Goal: Information Seeking & Learning: Learn about a topic

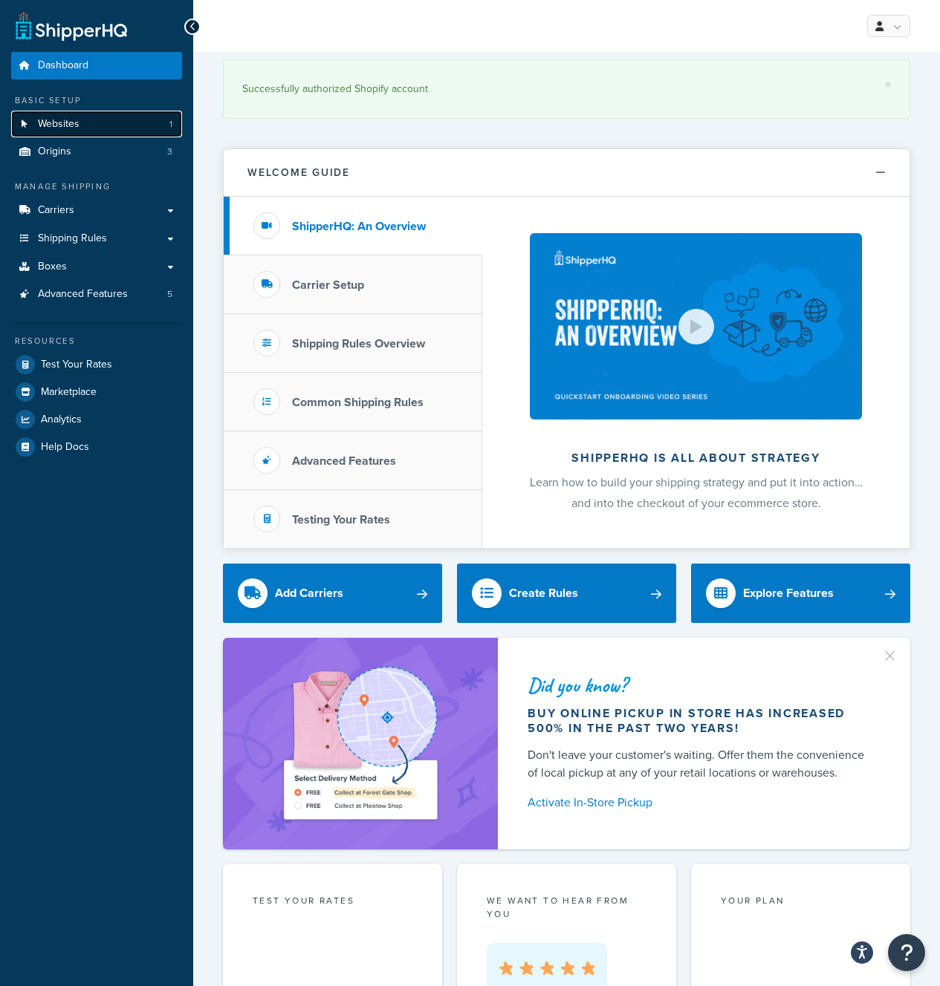
click at [56, 125] on span "Websites" at bounding box center [59, 124] width 42 height 13
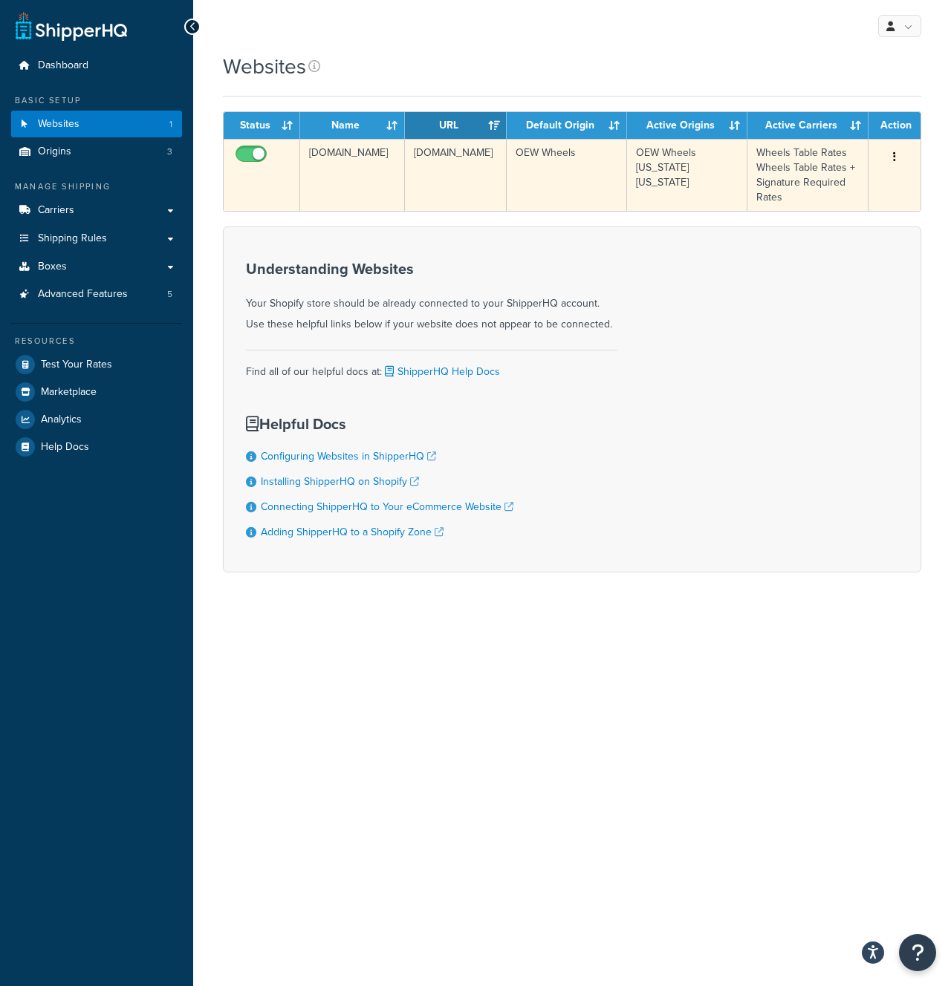
click at [887, 159] on button "button" at bounding box center [894, 158] width 21 height 24
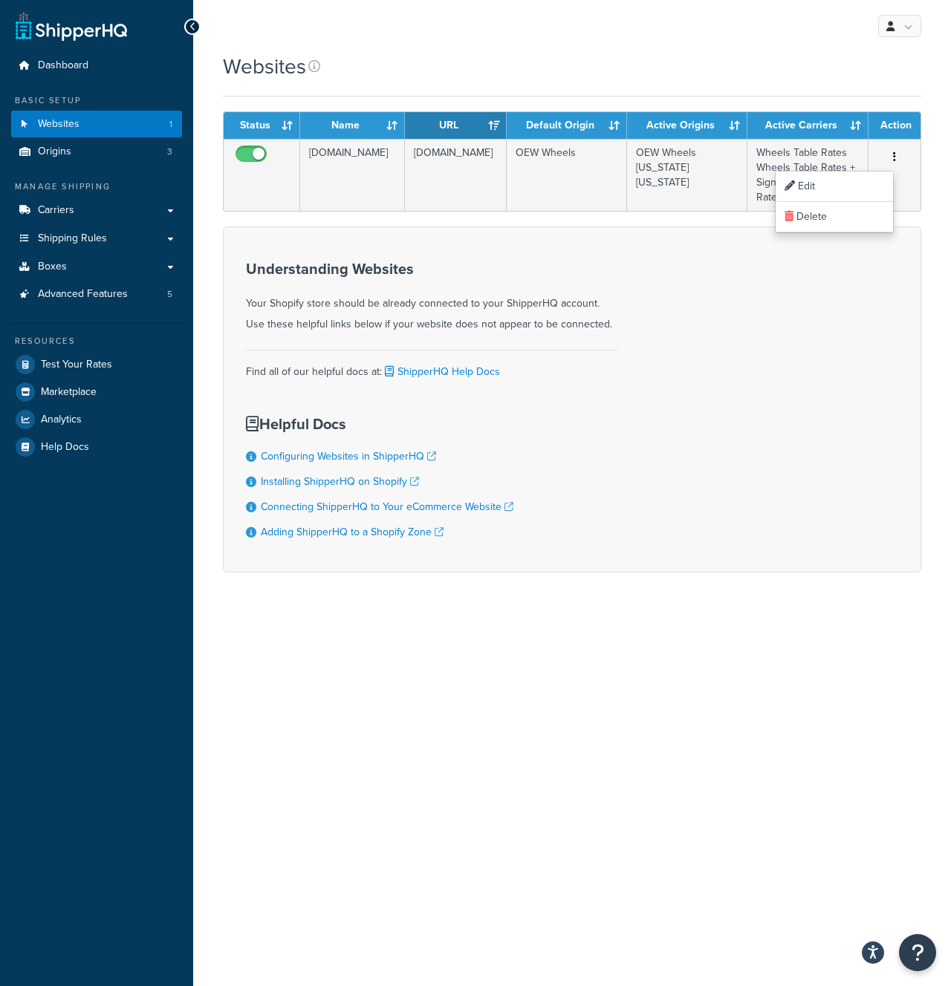
click at [684, 238] on div "Understanding Websites Your Shopify store should be already connected to your S…" at bounding box center [572, 400] width 698 height 346
click at [53, 262] on span "Boxes" at bounding box center [52, 267] width 29 height 13
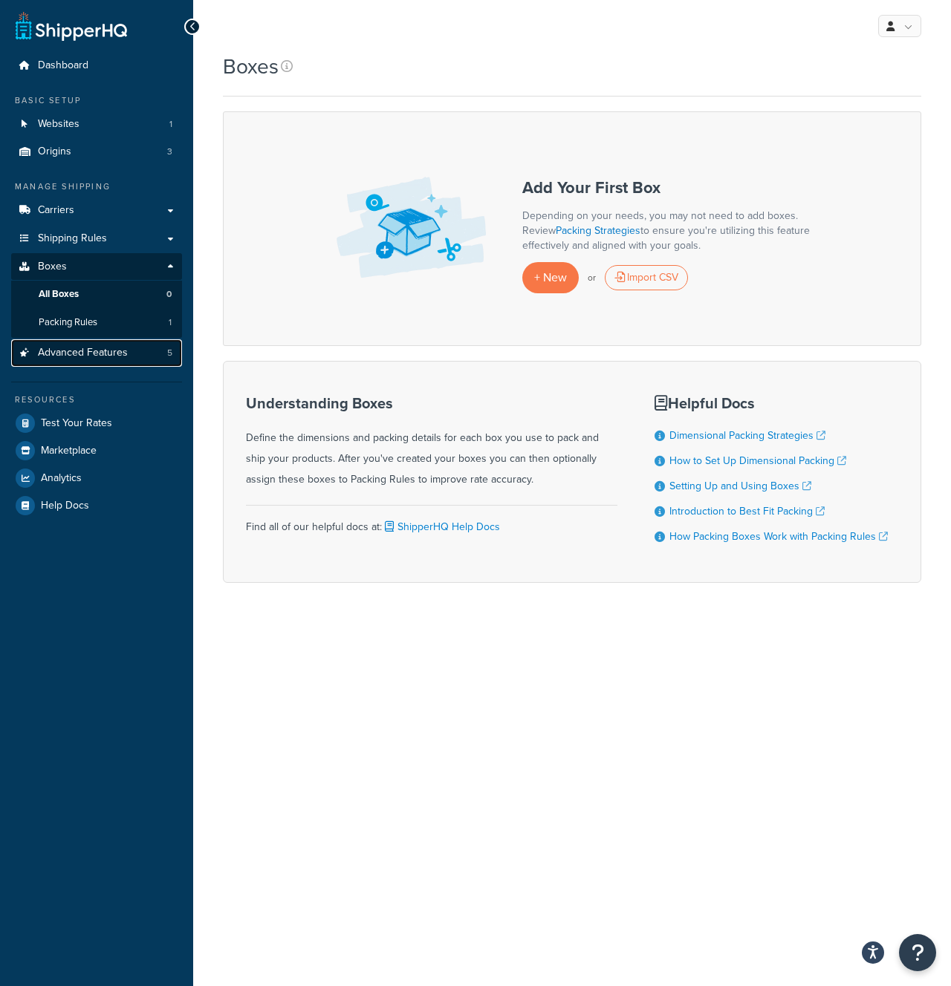
click at [104, 351] on span "Advanced Features" at bounding box center [83, 353] width 90 height 13
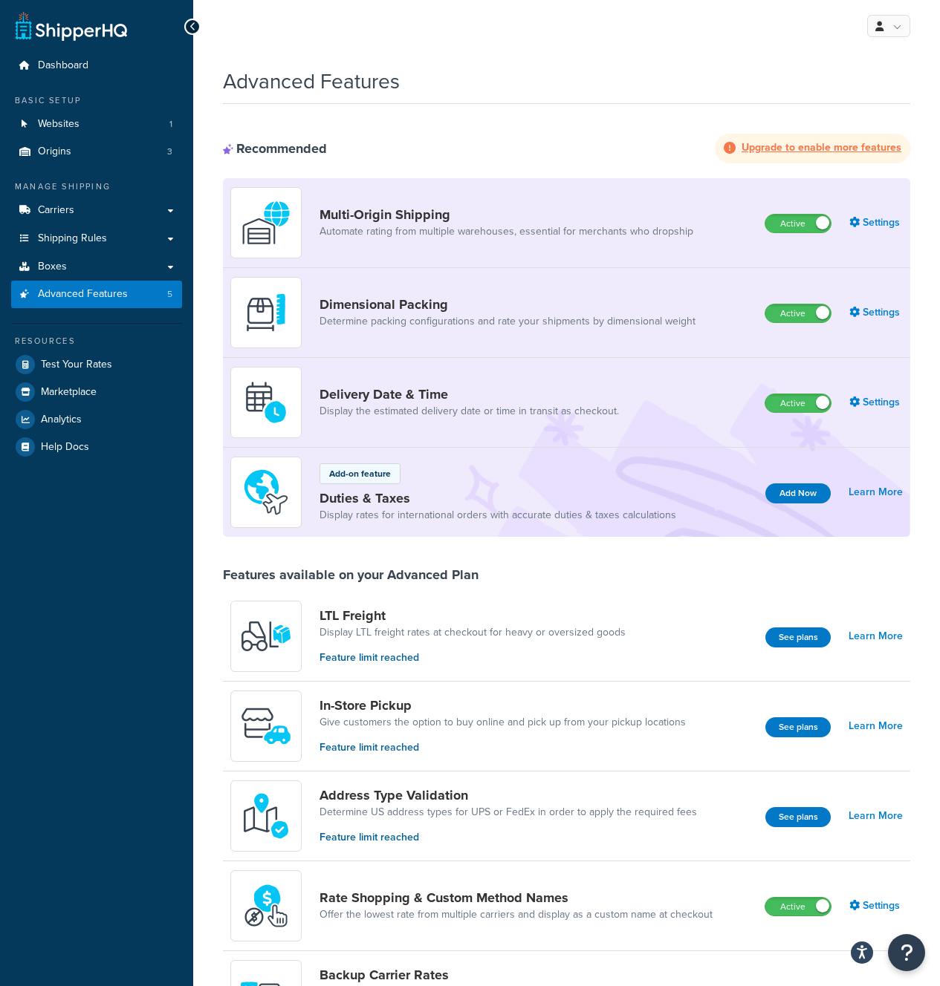
scroll to position [98, 0]
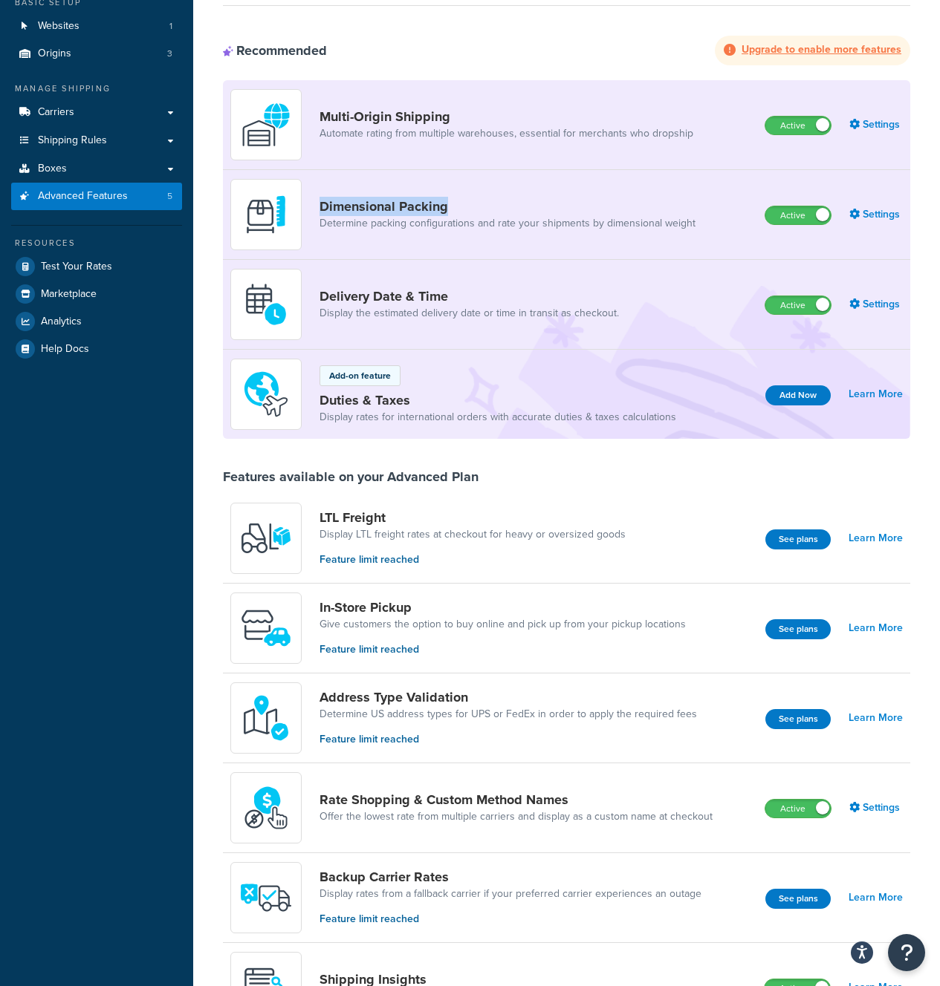
drag, startPoint x: 324, startPoint y: 209, endPoint x: 458, endPoint y: 214, distance: 133.8
click at [458, 214] on div "Dimensional Packing Determine packing configurations and rate your shipments by…" at bounding box center [468, 214] width 477 height 71
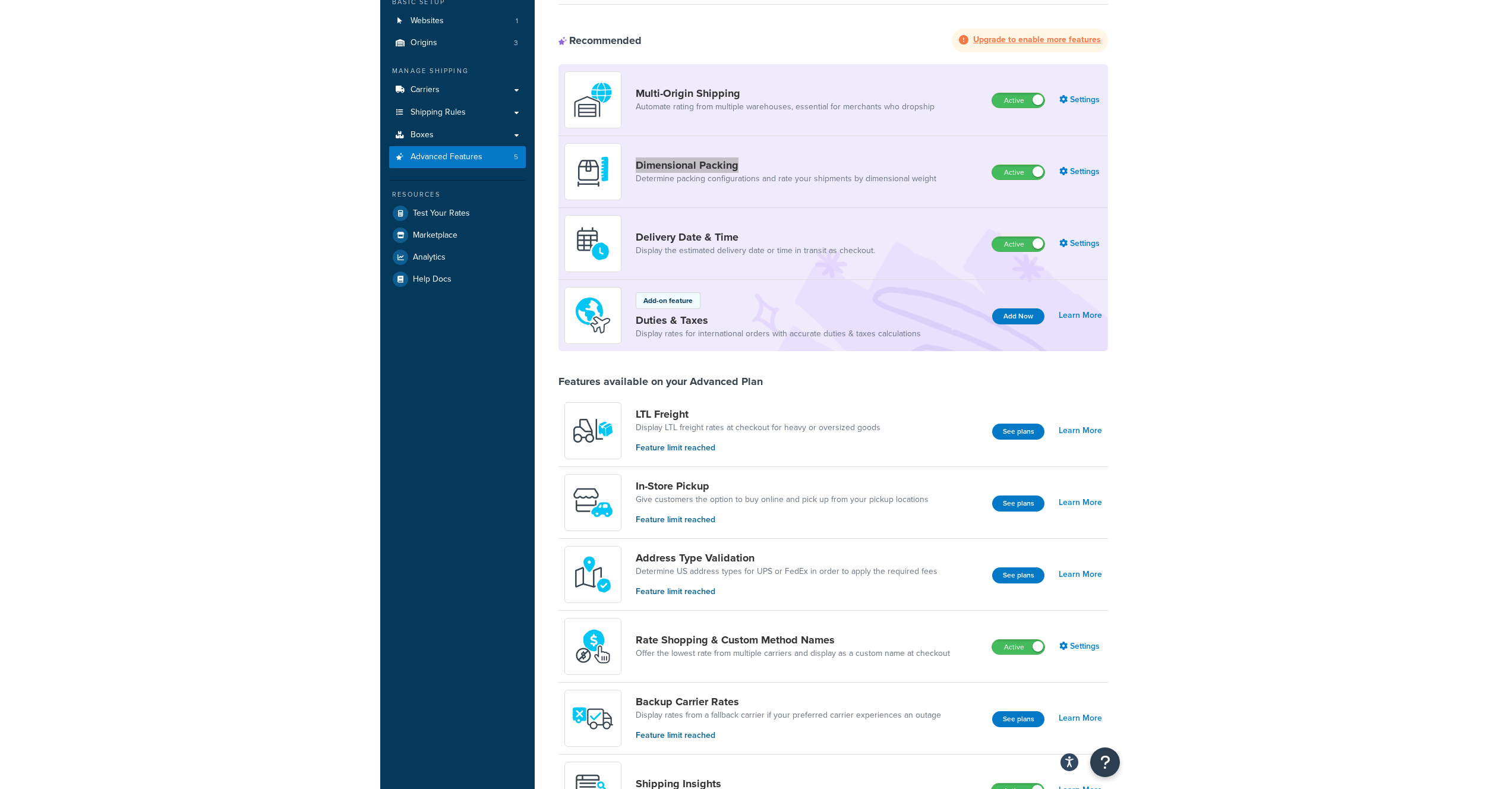
scroll to position [80, 0]
